Goal: Task Accomplishment & Management: Manage account settings

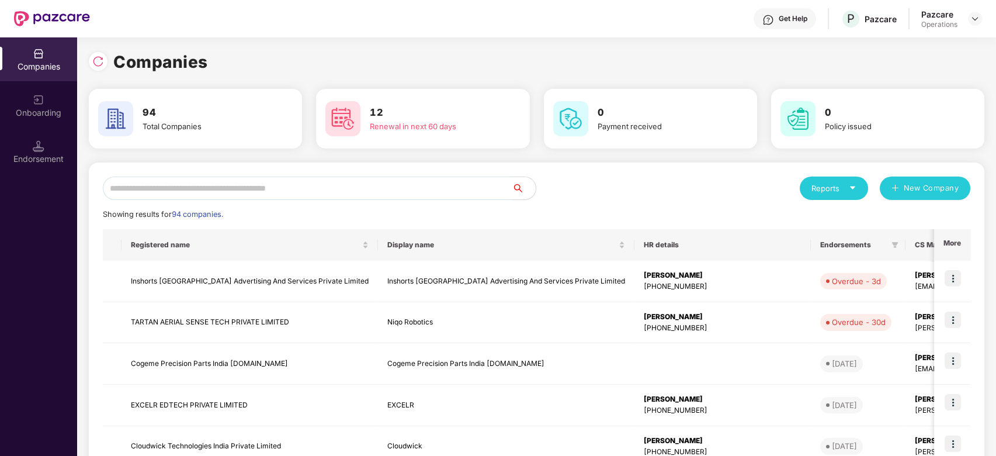
click at [297, 187] on input "text" at bounding box center [307, 187] width 409 height 23
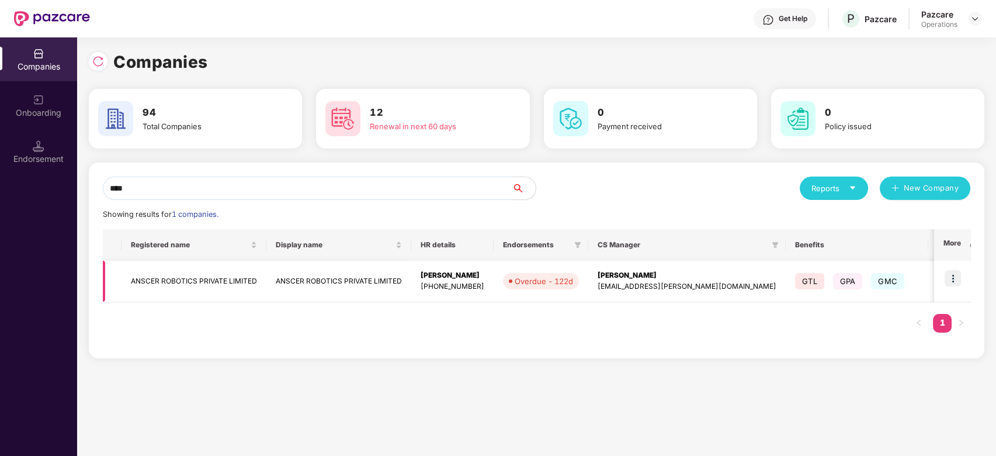
type input "****"
click at [158, 288] on td "ANSCER ROBOTICS PRIVATE LIMITED" at bounding box center [193, 281] width 145 height 41
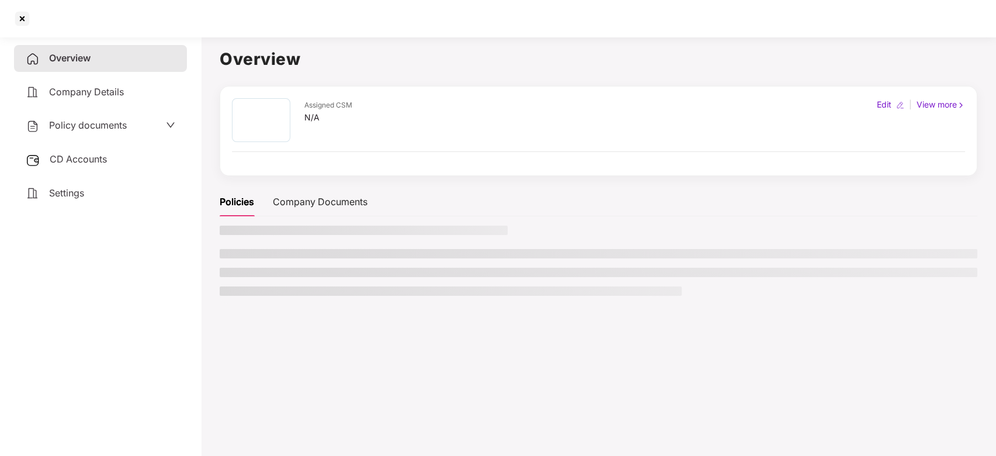
click at [89, 123] on span "Policy documents" at bounding box center [88, 125] width 78 height 12
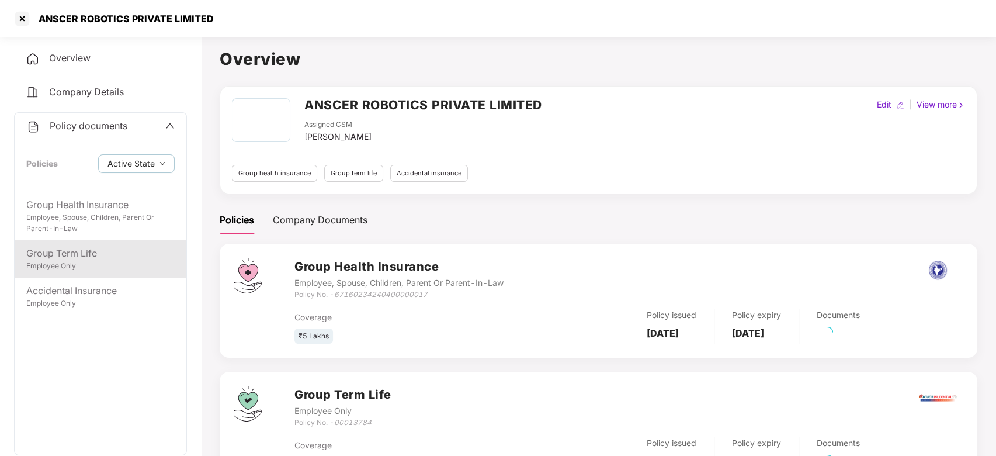
click at [103, 270] on div "Employee Only" at bounding box center [100, 266] width 148 height 11
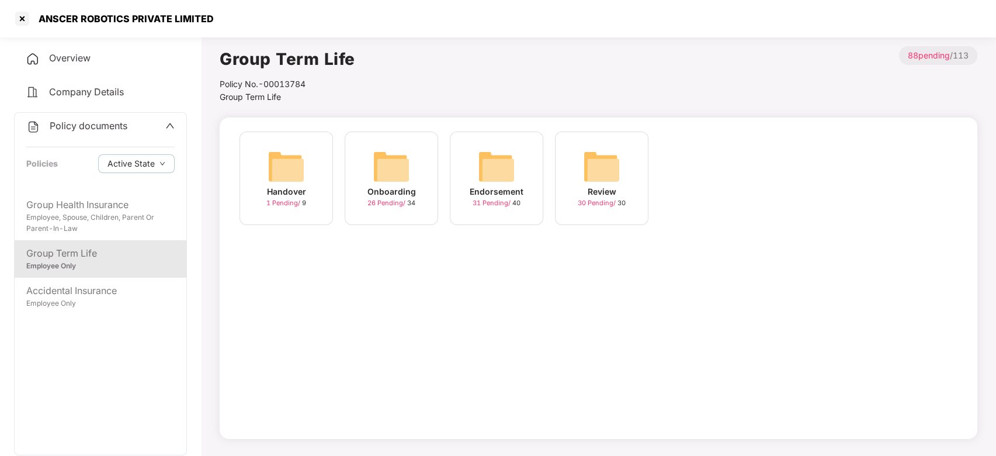
click at [490, 166] on img at bounding box center [496, 166] width 37 height 37
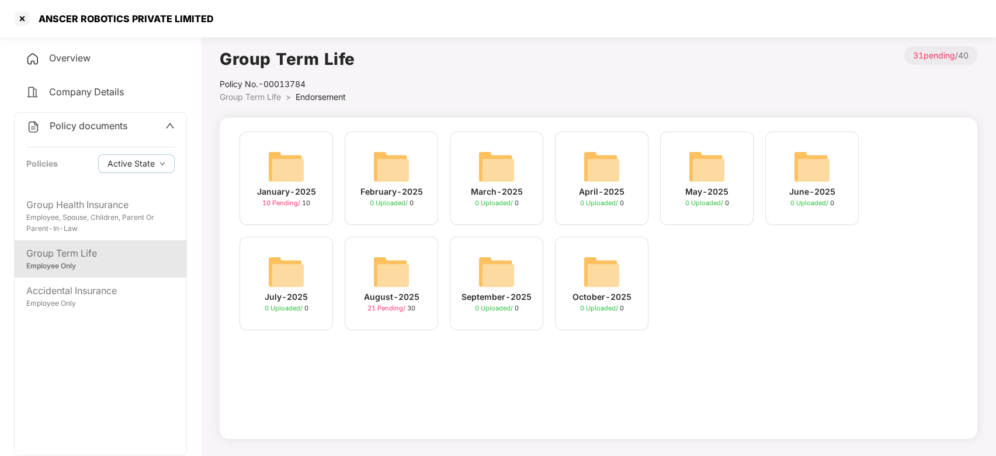
click at [403, 276] on img at bounding box center [391, 271] width 37 height 37
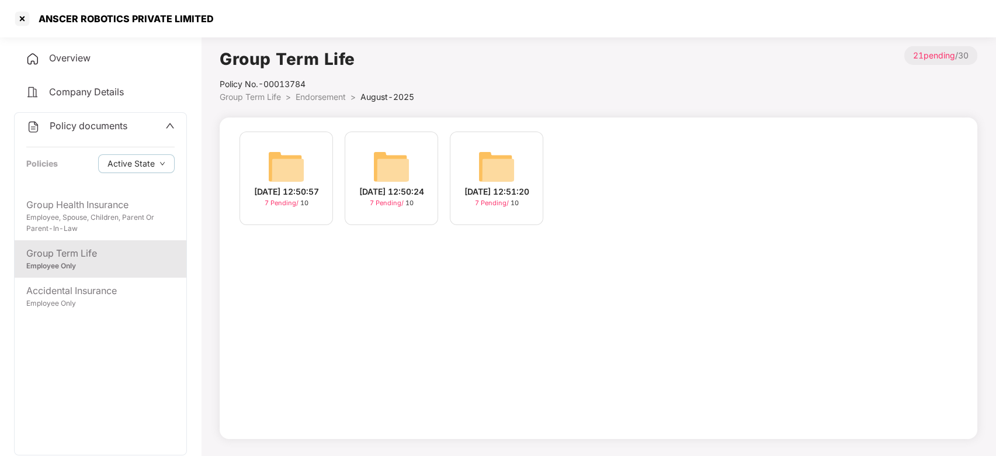
click at [502, 161] on img at bounding box center [496, 166] width 37 height 37
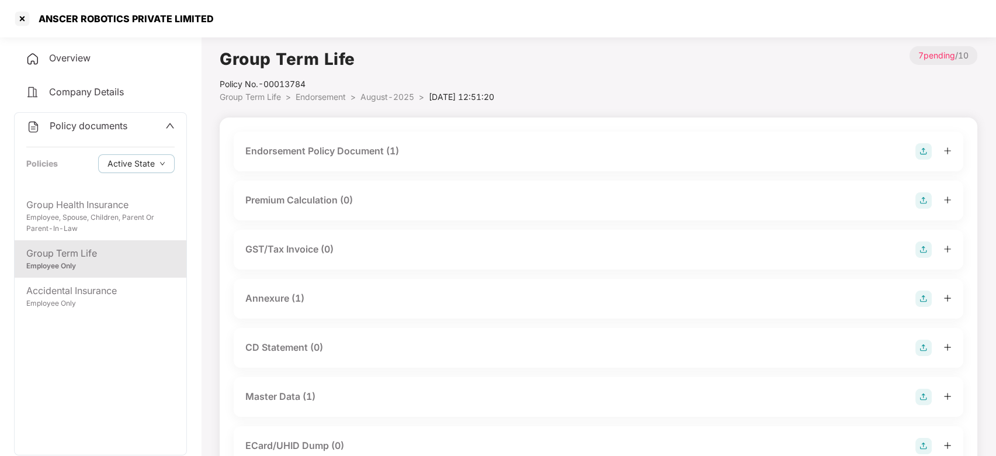
click at [919, 152] on img at bounding box center [923, 151] width 16 height 16
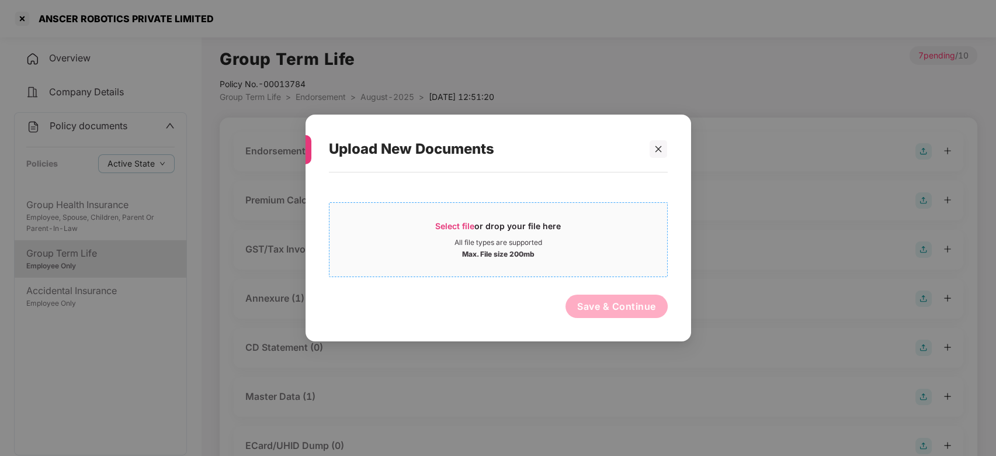
click at [654, 246] on div "All file types are supported" at bounding box center [498, 242] width 338 height 9
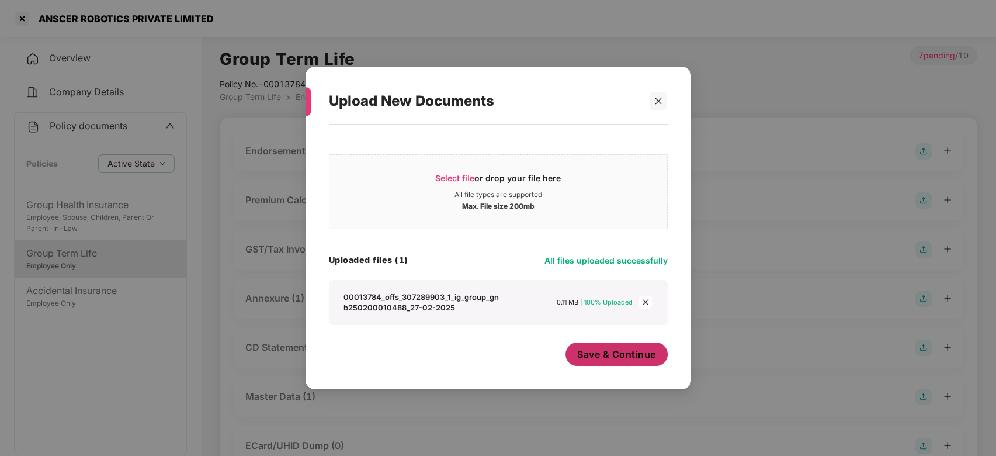
click at [606, 343] on button "Save & Continue" at bounding box center [616, 353] width 102 height 23
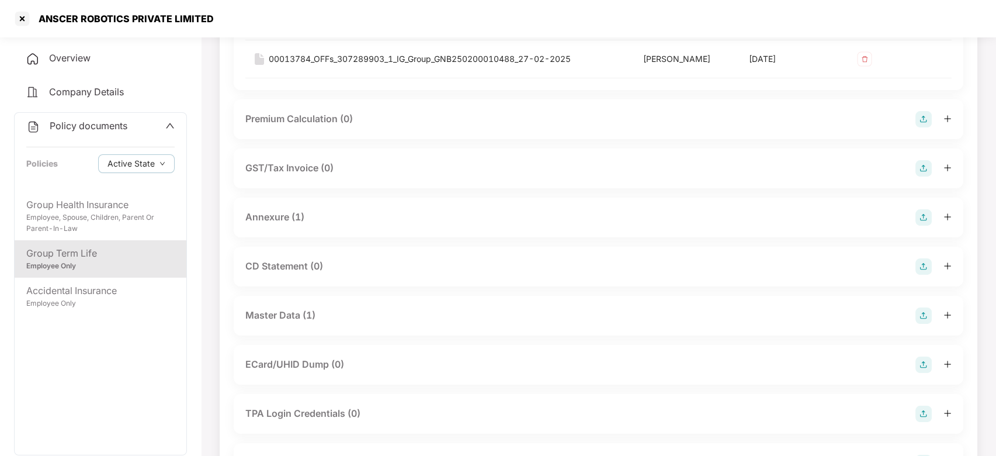
scroll to position [204, 0]
click at [926, 266] on img at bounding box center [923, 266] width 16 height 16
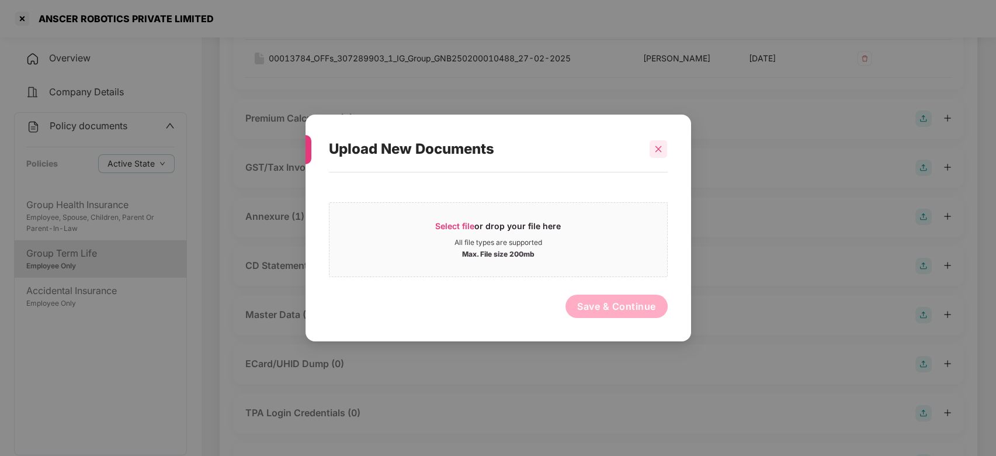
click at [663, 150] on div at bounding box center [659, 149] width 18 height 18
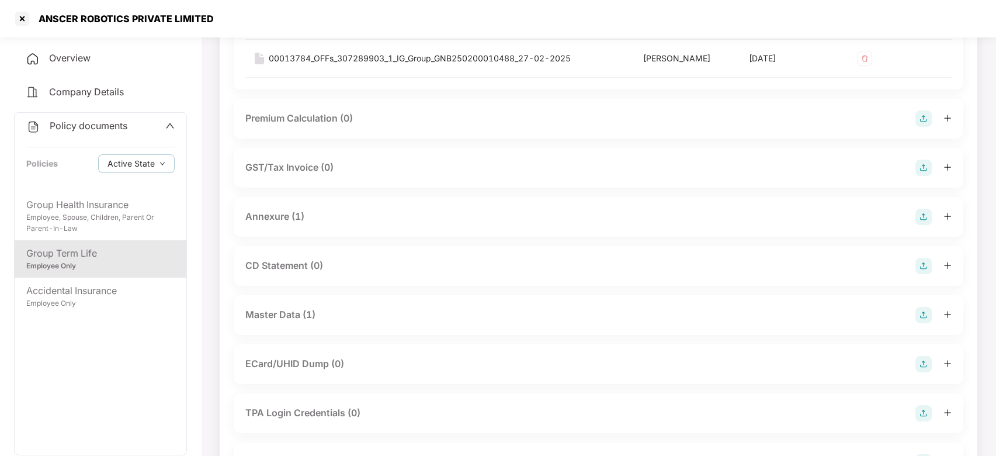
click at [923, 317] on img at bounding box center [923, 315] width 16 height 16
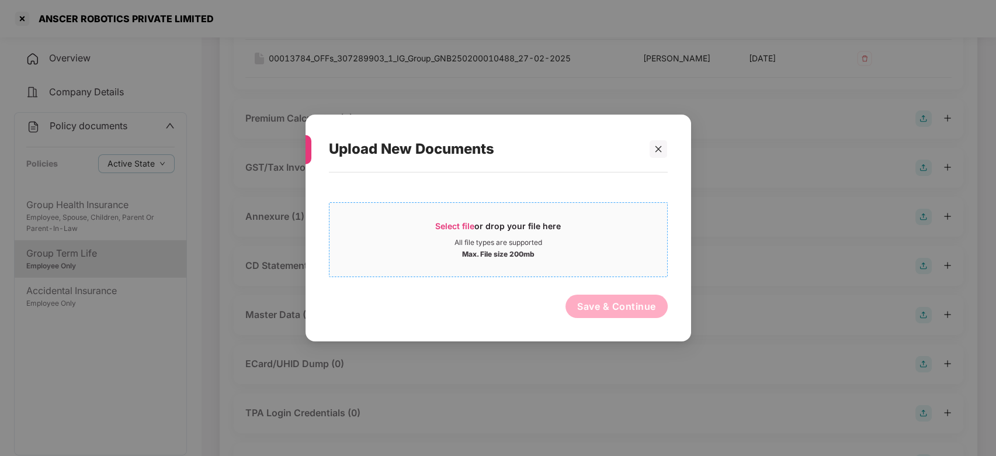
click at [547, 241] on div "All file types are supported" at bounding box center [498, 242] width 338 height 9
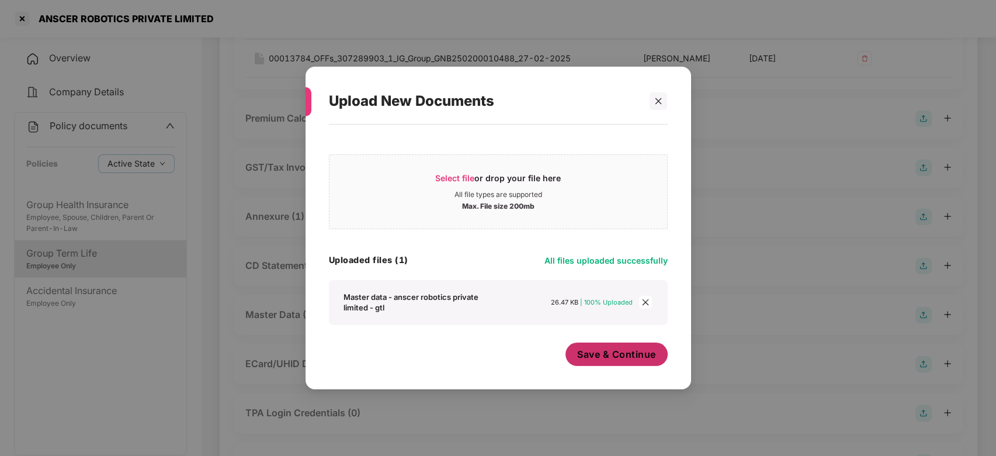
click at [603, 348] on span "Save & Continue" at bounding box center [616, 354] width 79 height 13
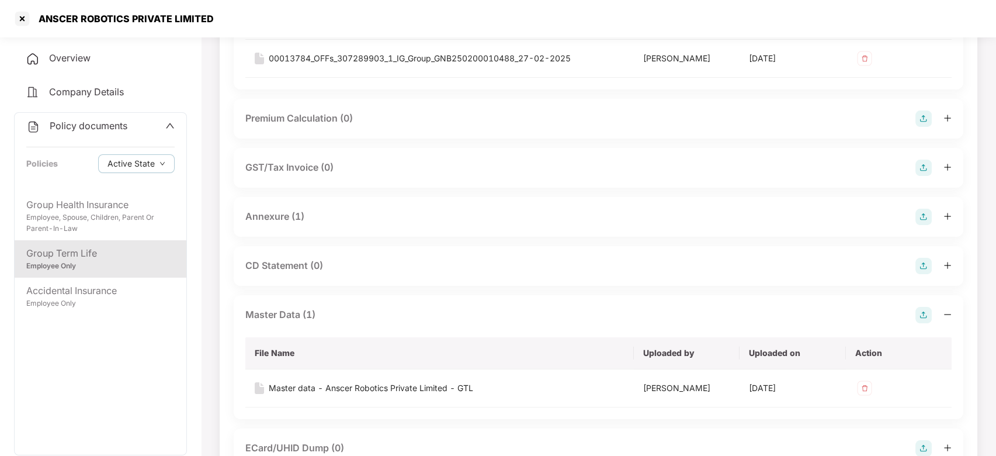
scroll to position [0, 0]
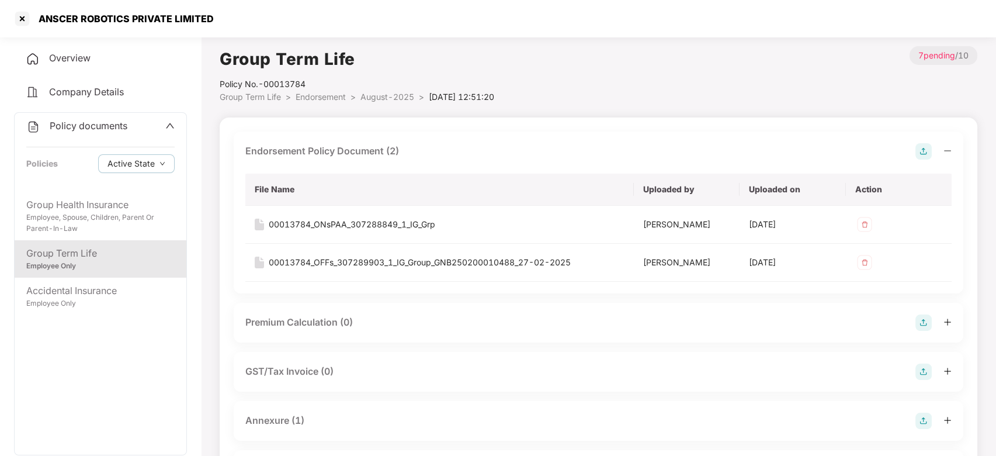
click at [79, 129] on span "Policy documents" at bounding box center [89, 126] width 78 height 12
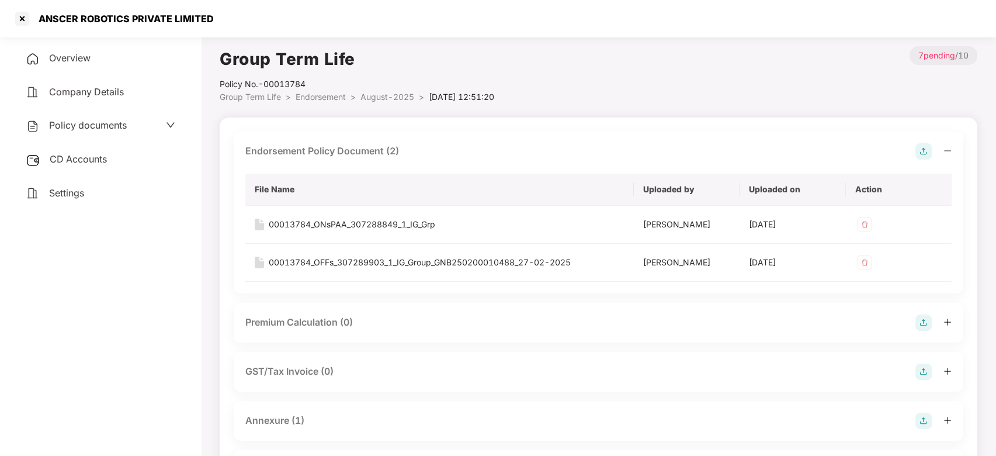
click at [85, 153] on span "CD Accounts" at bounding box center [78, 159] width 57 height 12
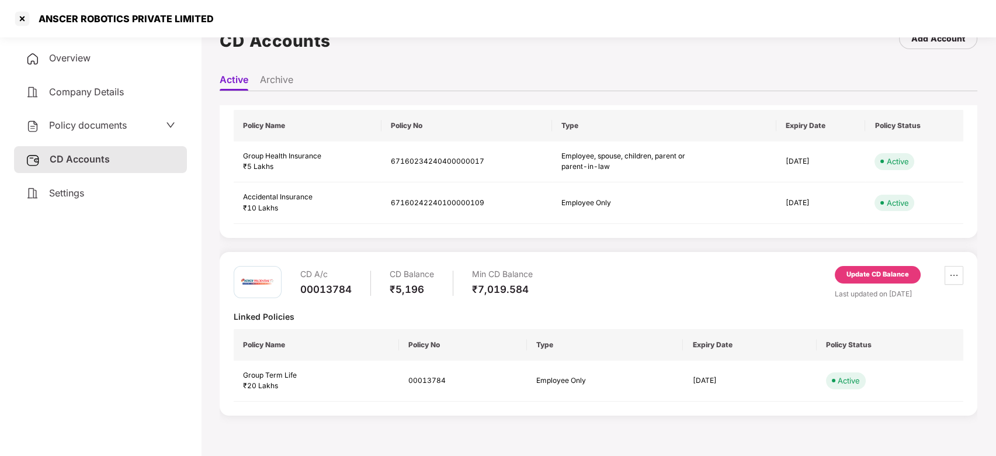
scroll to position [38, 0]
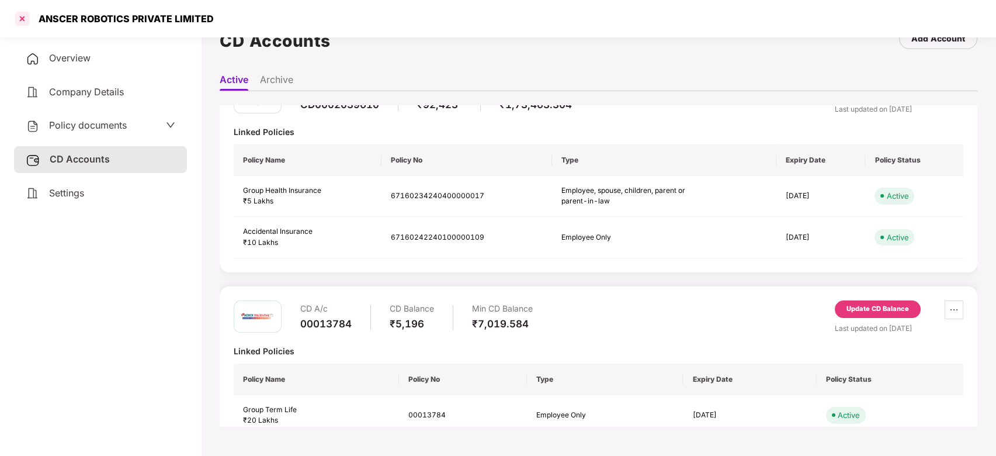
click at [20, 21] on div at bounding box center [22, 18] width 19 height 19
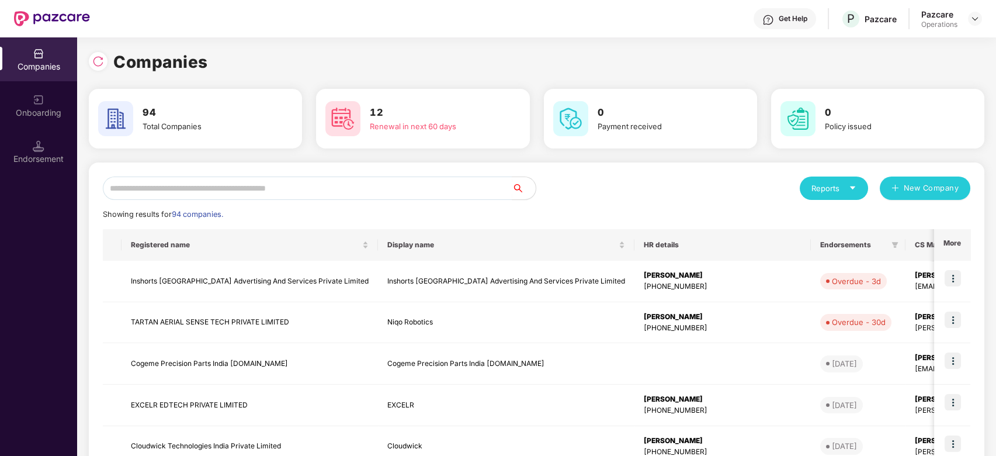
scroll to position [0, 1]
